Goal: Navigation & Orientation: Find specific page/section

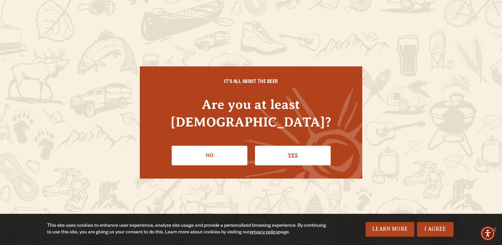
click at [260, 146] on link "Yes" at bounding box center [293, 155] width 76 height 19
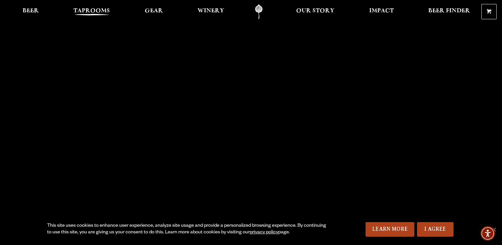
click at [91, 10] on span "Taprooms" at bounding box center [91, 10] width 36 height 5
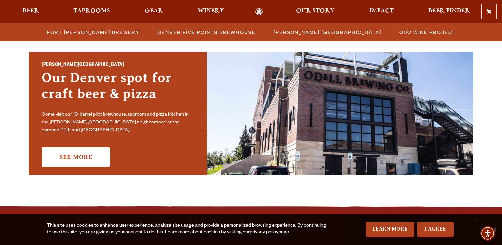
scroll to position [476, 0]
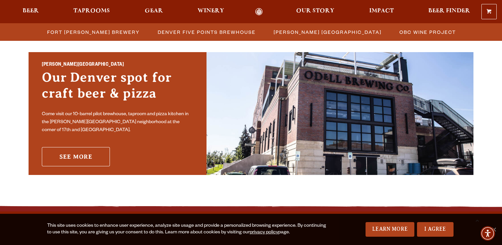
click at [85, 149] on link "See More" at bounding box center [76, 156] width 68 height 19
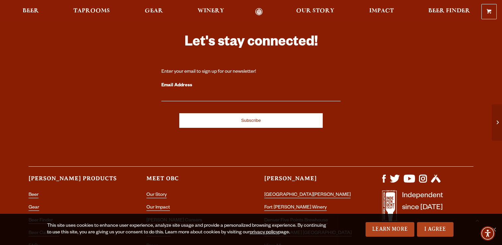
scroll to position [1845, 0]
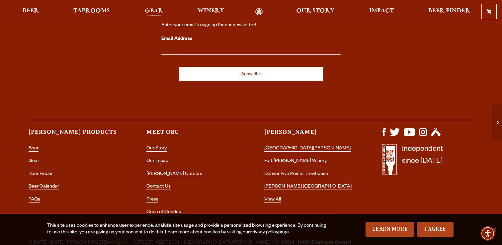
click at [152, 14] on span "Gear" at bounding box center [154, 10] width 18 height 5
